Goal: Download file/media

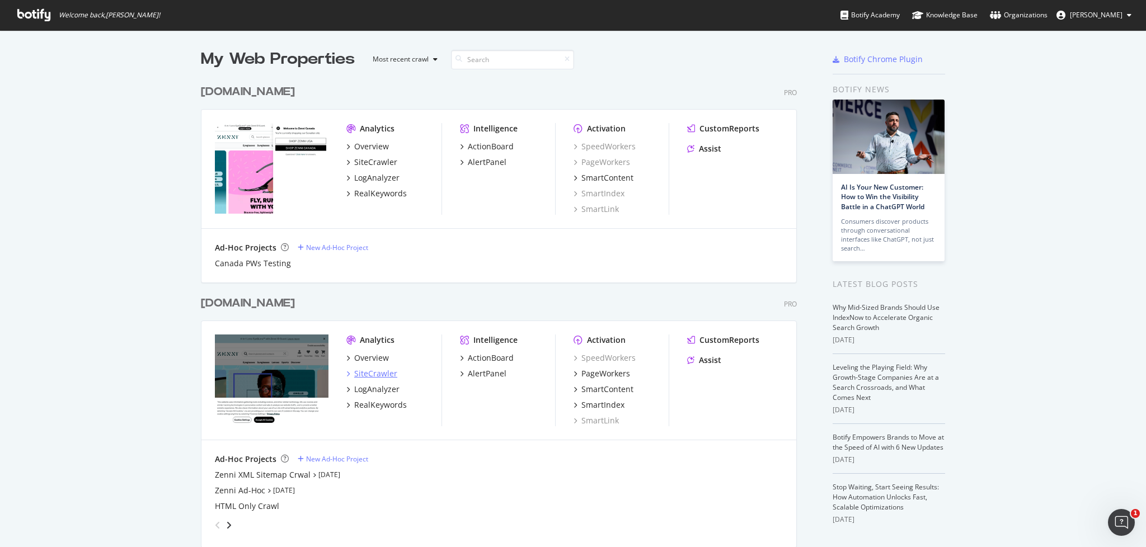
click at [359, 372] on div "SiteCrawler" at bounding box center [375, 373] width 43 height 11
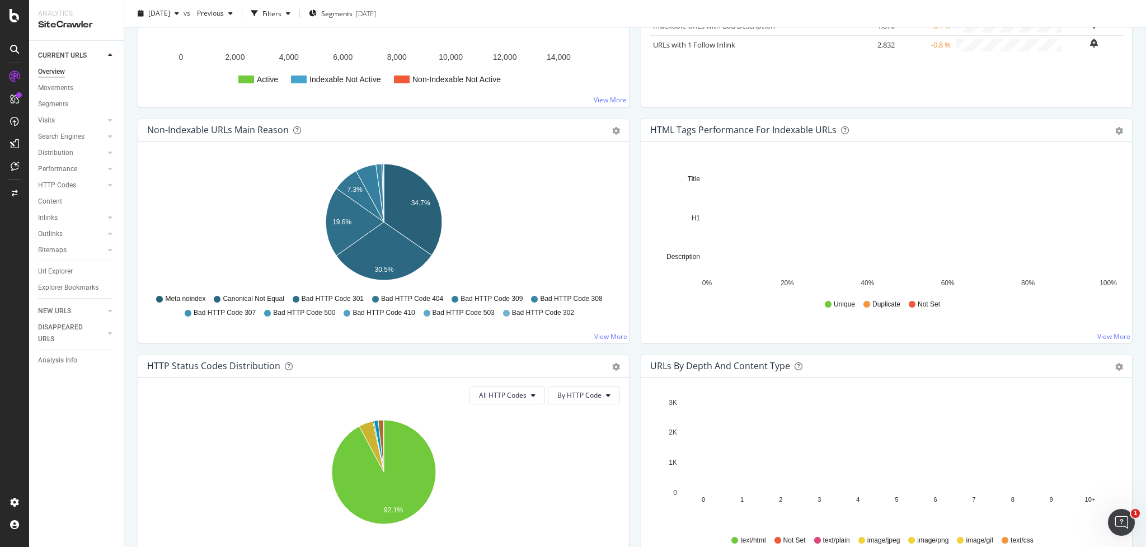
scroll to position [304, 0]
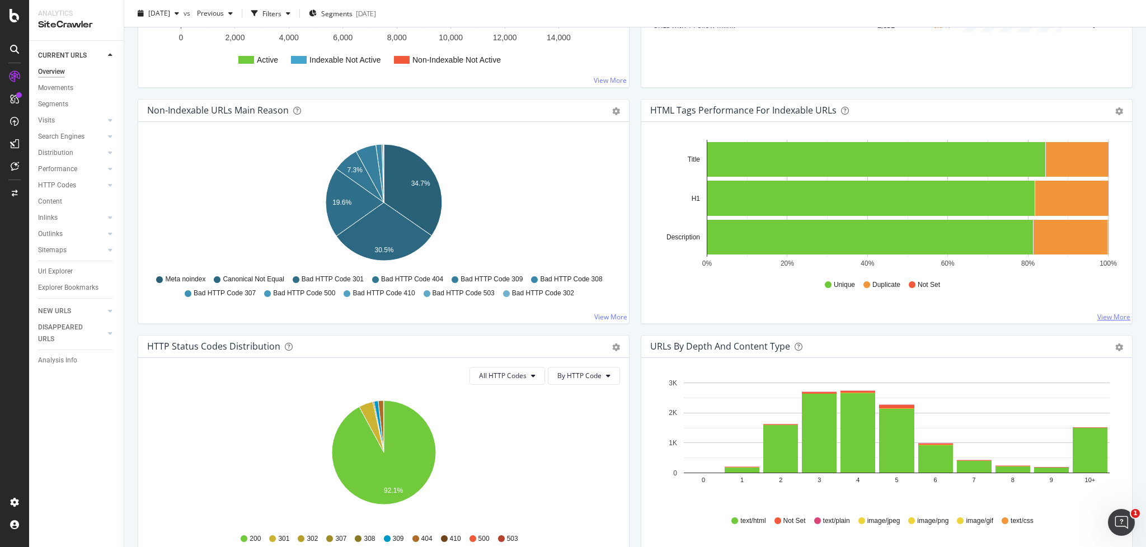
click at [1110, 316] on link "View More" at bounding box center [1113, 317] width 33 height 10
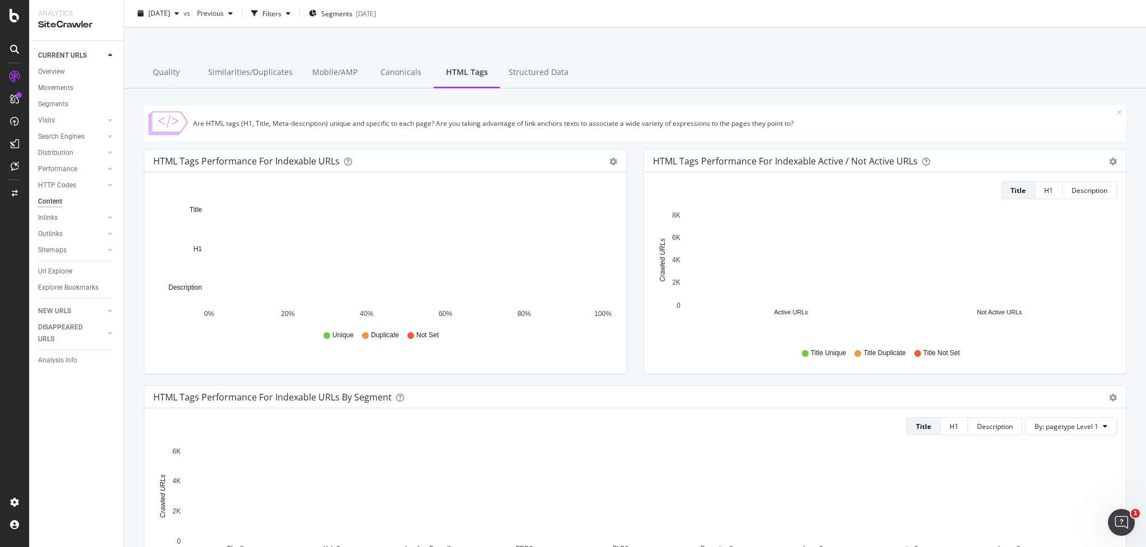
scroll to position [36, 0]
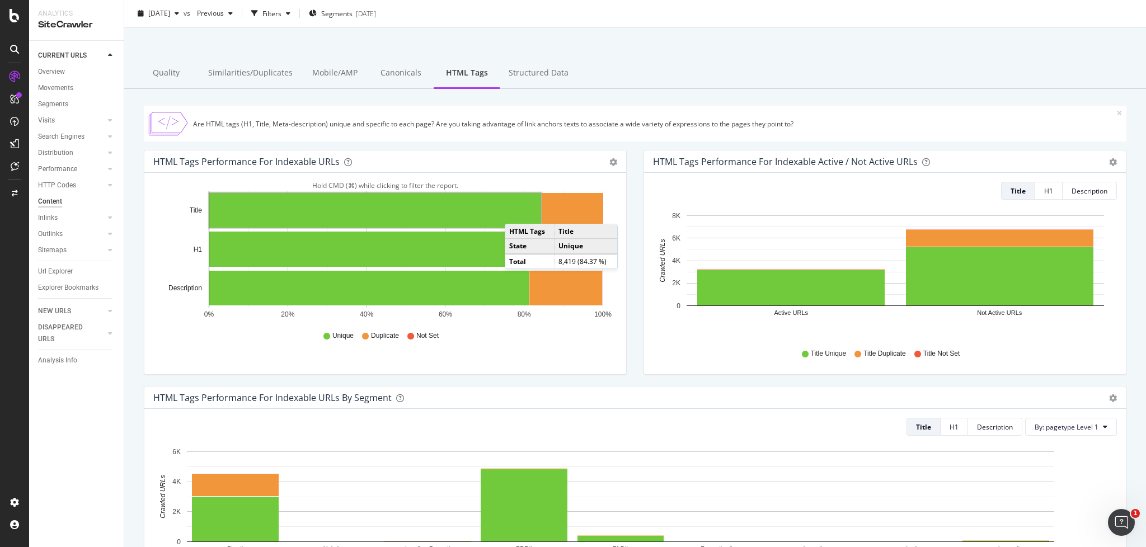
click at [516, 213] on rect "A chart." at bounding box center [375, 210] width 332 height 35
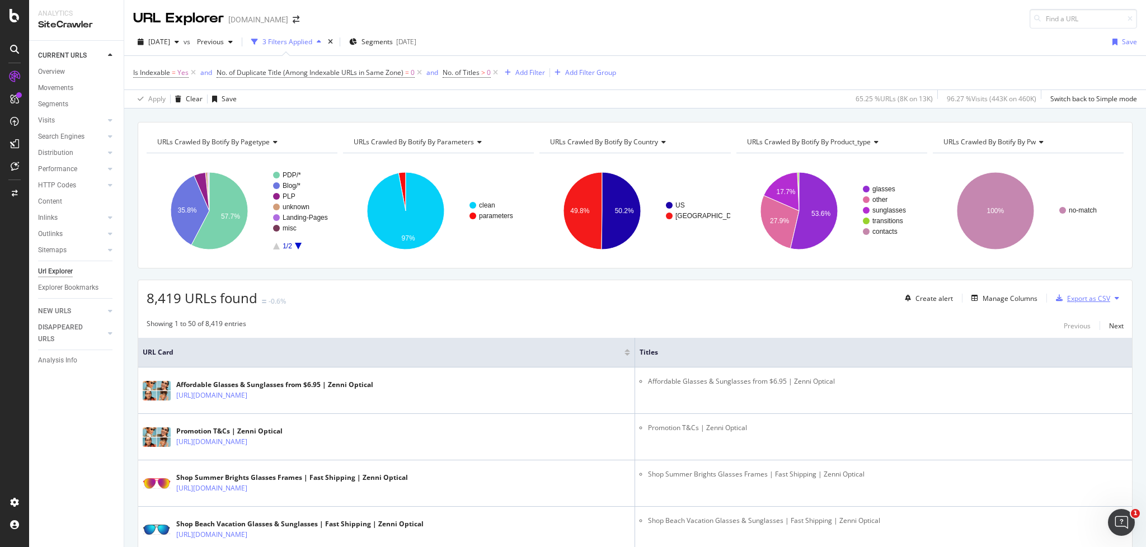
click at [1077, 298] on div "Export as CSV" at bounding box center [1088, 299] width 43 height 10
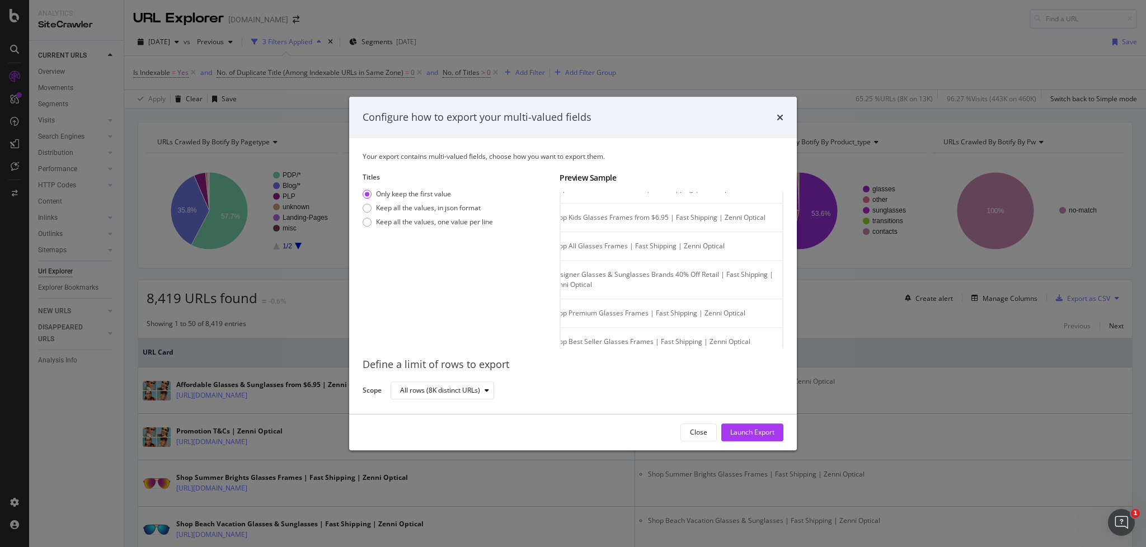
scroll to position [369, 0]
click at [749, 428] on div "Launch Export" at bounding box center [752, 433] width 44 height 10
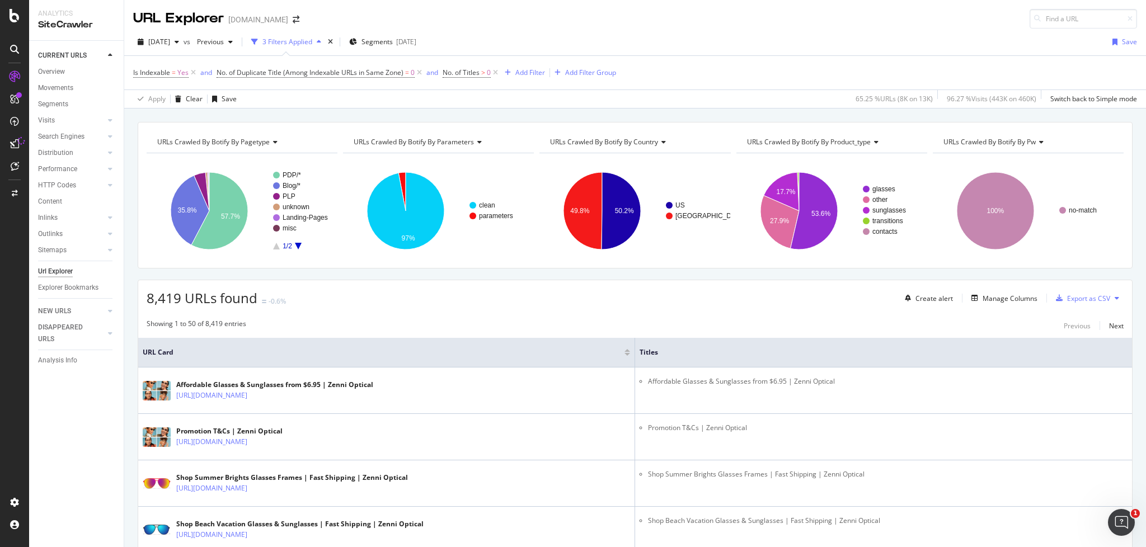
click at [1064, 62] on div "Is Indexable = Yes and No. of Duplicate Title (Among Indexable URLs in Same Zon…" at bounding box center [635, 73] width 1004 height 34
click at [67, 199] on div "Reports CustomReports DataExports" at bounding box center [72, 169] width 81 height 82
click at [67, 193] on div "DataExports" at bounding box center [63, 192] width 44 height 11
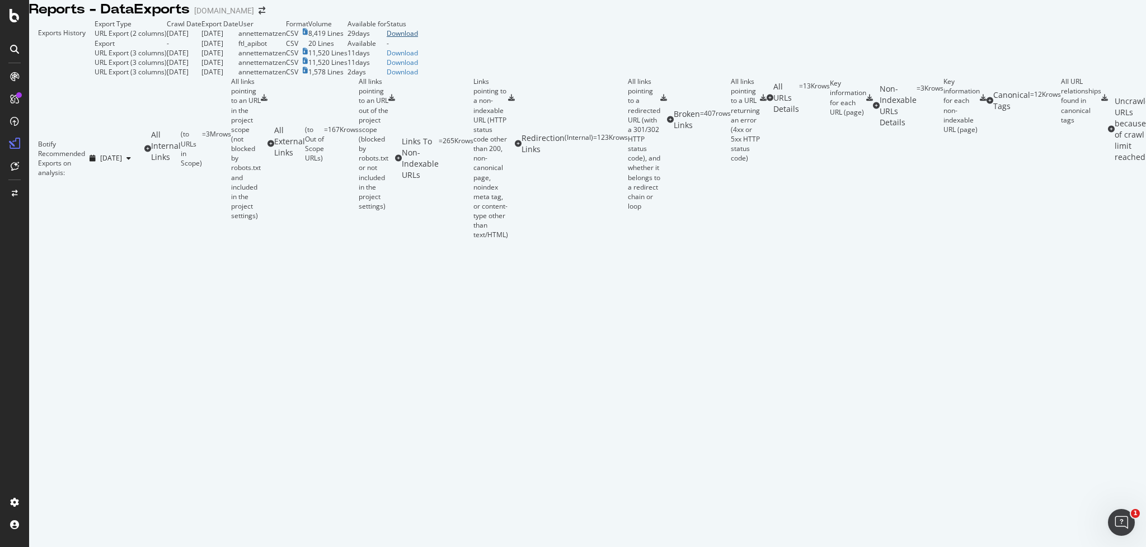
click at [418, 38] on div "Download" at bounding box center [402, 34] width 31 height 10
